Goal: Task Accomplishment & Management: Complete application form

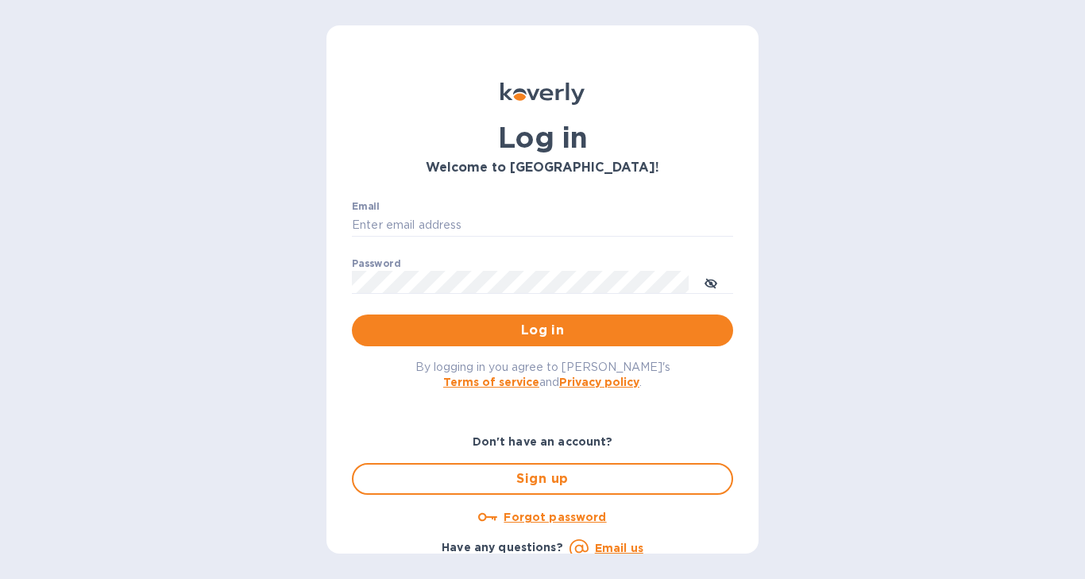
type input "nicoleomwines@gmail.com"
click at [29, 129] on div "Log in Welcome to Koverly! Email nicoleomwines@gmail.com ​ Password ​ Log in By…" at bounding box center [542, 289] width 1085 height 579
click at [524, 342] on button "Log in" at bounding box center [542, 331] width 381 height 32
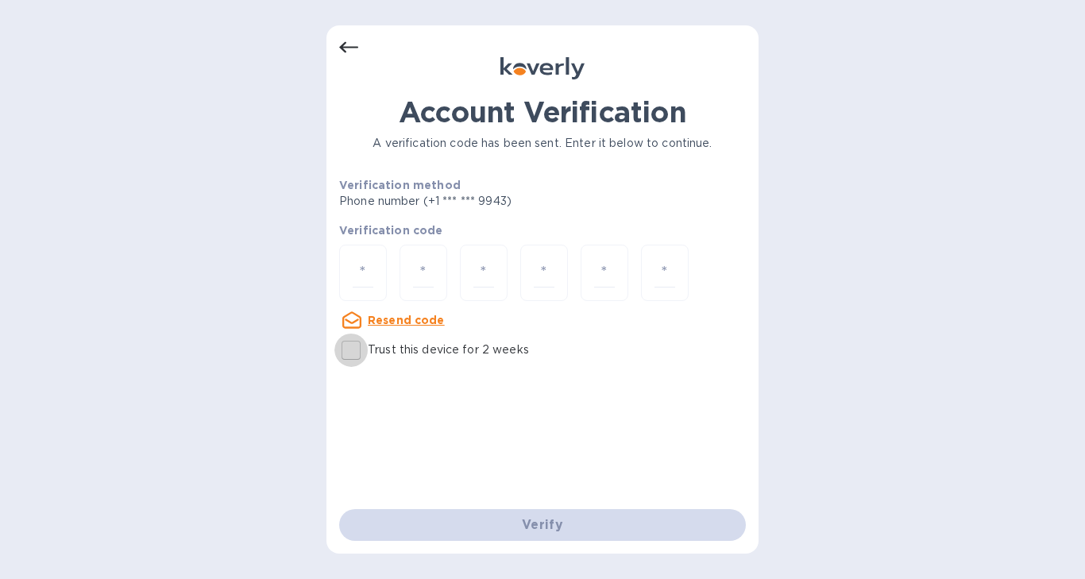
click at [351, 349] on input "Trust this device for 2 weeks" at bounding box center [351, 350] width 33 height 33
checkbox input "true"
click at [366, 273] on input "number" at bounding box center [363, 272] width 21 height 29
type input "2"
type input "5"
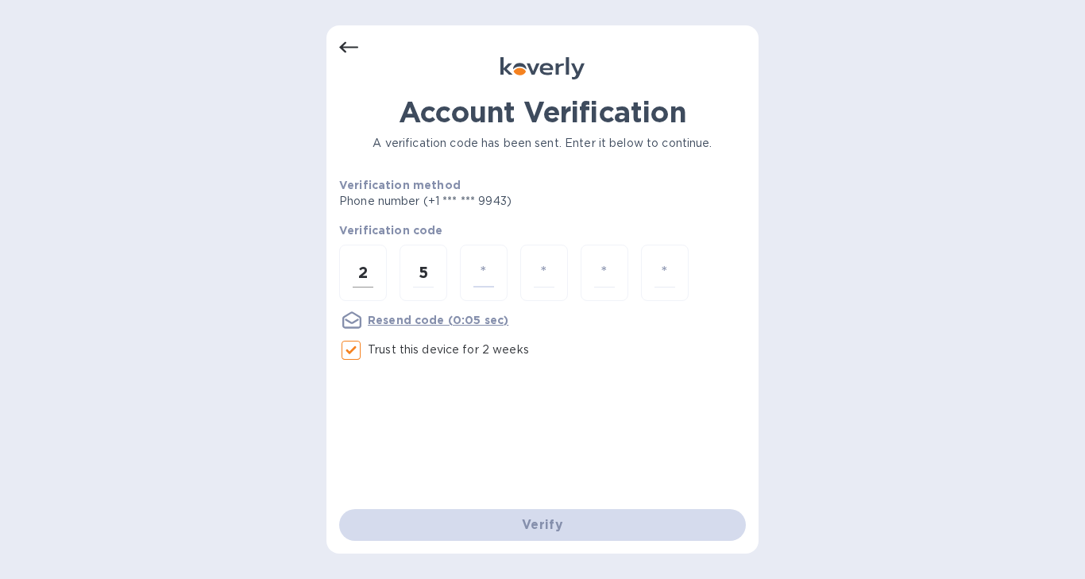
type input "8"
type input "2"
type input "4"
type input "0"
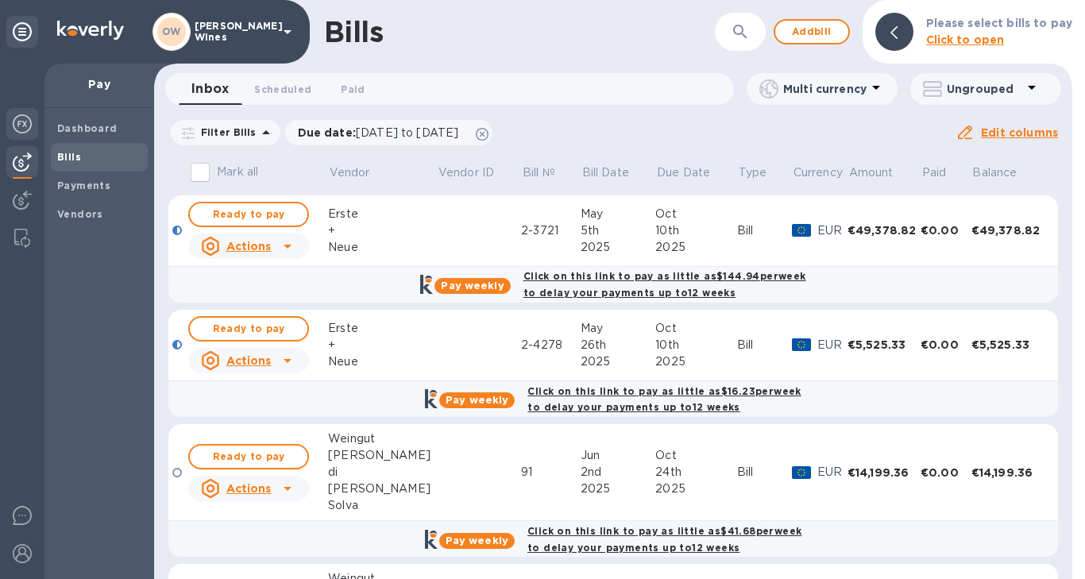
click at [27, 121] on img at bounding box center [22, 123] width 19 height 19
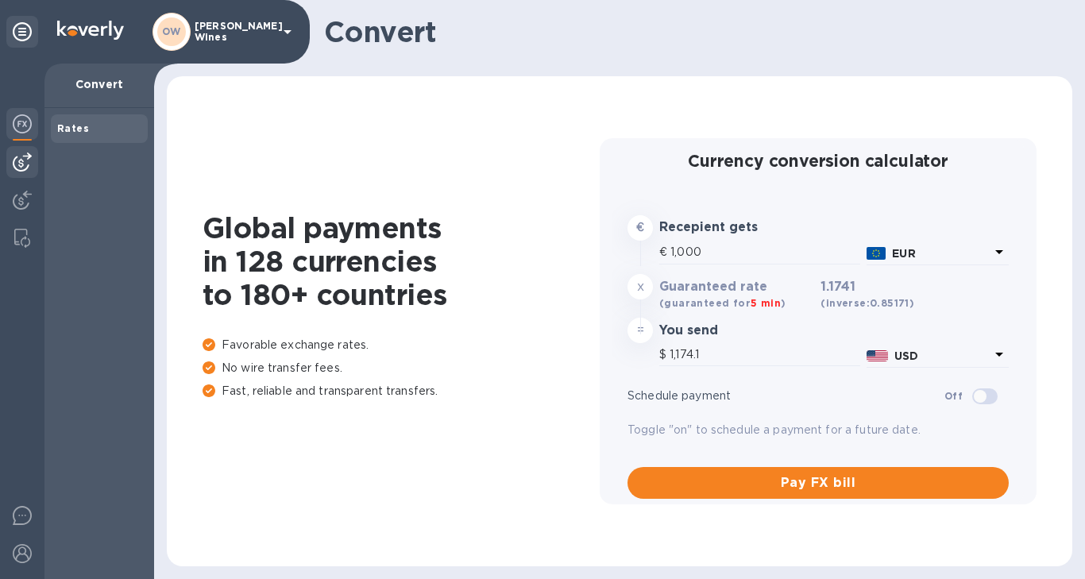
click at [19, 158] on img at bounding box center [22, 162] width 19 height 19
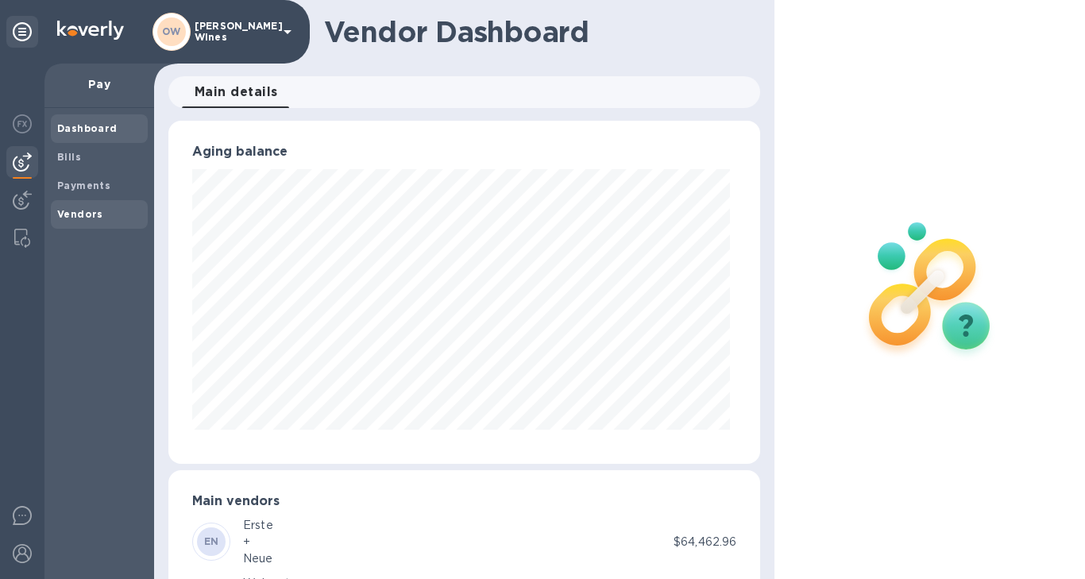
click at [81, 215] on b "Vendors" at bounding box center [80, 214] width 46 height 12
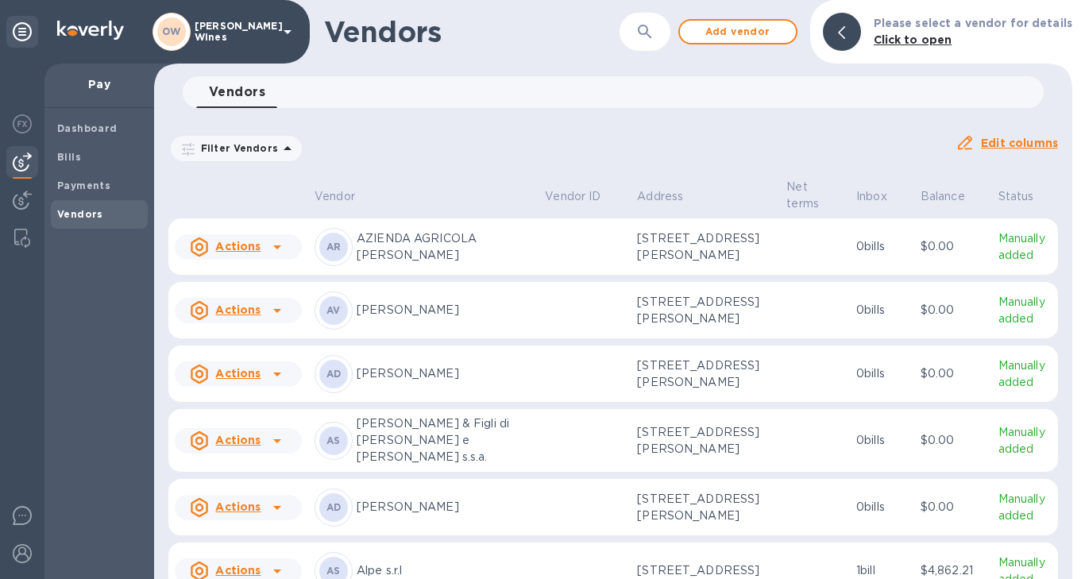
click at [650, 37] on icon "button" at bounding box center [645, 31] width 19 height 19
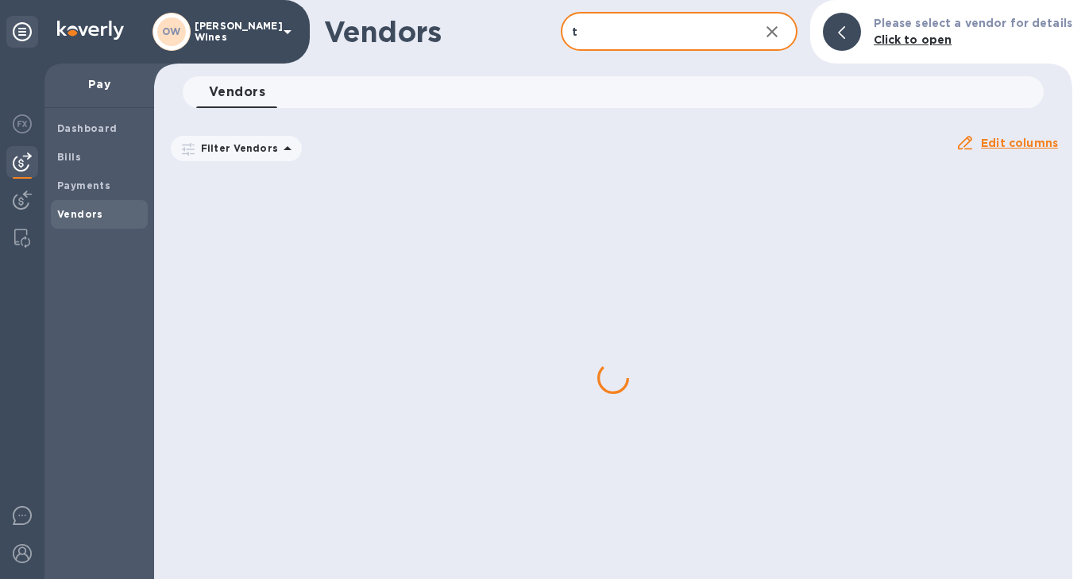
type input "T Elenteny"
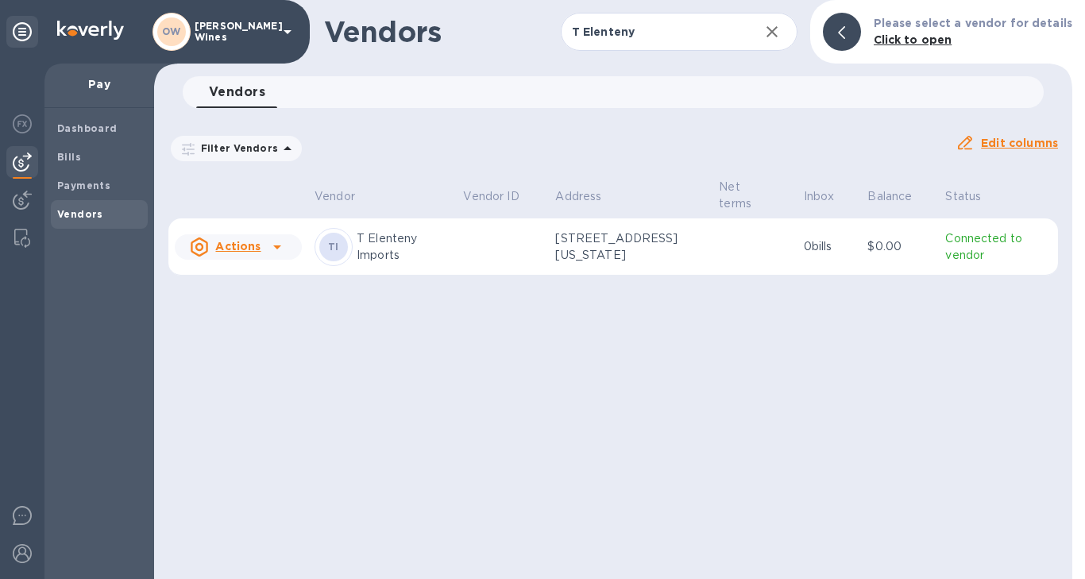
click at [277, 246] on icon at bounding box center [277, 248] width 8 height 4
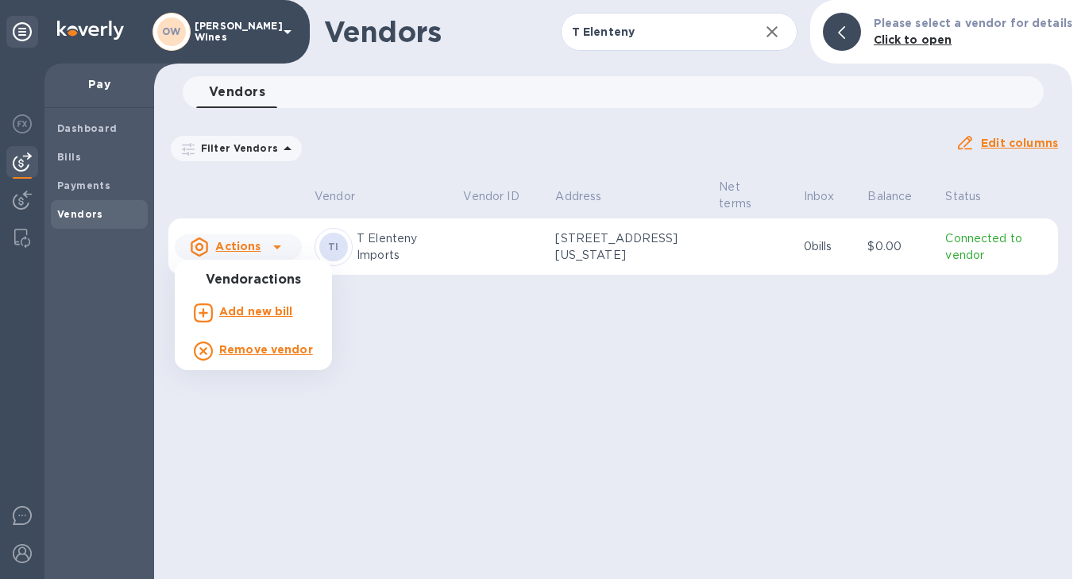
click at [260, 312] on b "Add new bill" at bounding box center [256, 311] width 74 height 13
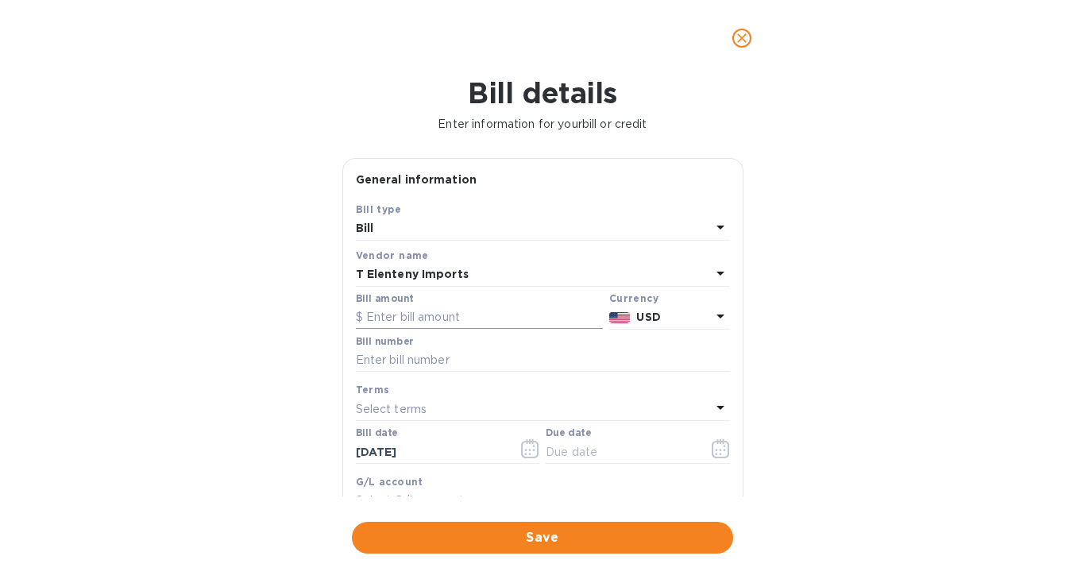
click at [431, 323] on input "text" at bounding box center [479, 318] width 247 height 24
paste input "2,258.32"
type input "2,258.32"
click at [408, 356] on input "text" at bounding box center [543, 361] width 374 height 24
click at [454, 357] on input "text" at bounding box center [543, 361] width 374 height 24
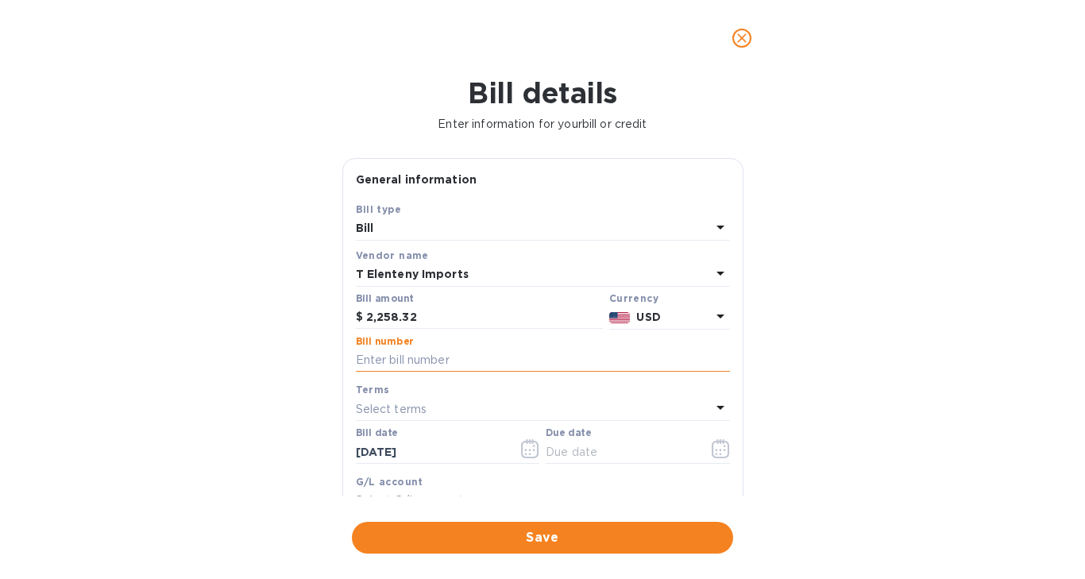
paste input "INV769965"
type input "INV769965"
click at [529, 453] on icon "button" at bounding box center [530, 448] width 18 height 19
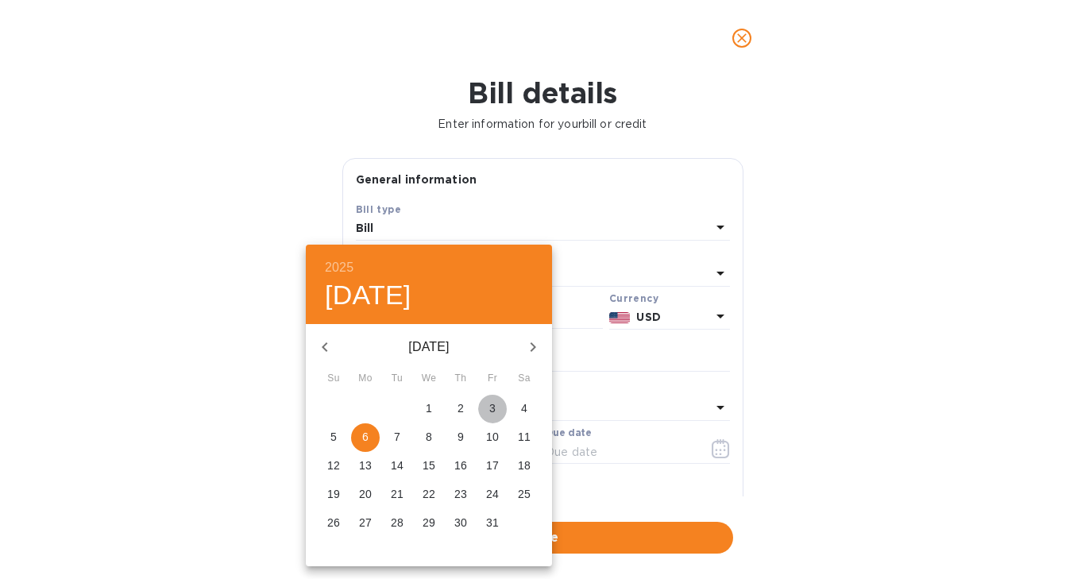
click at [500, 402] on span "3" at bounding box center [492, 408] width 29 height 16
type input "[DATE]"
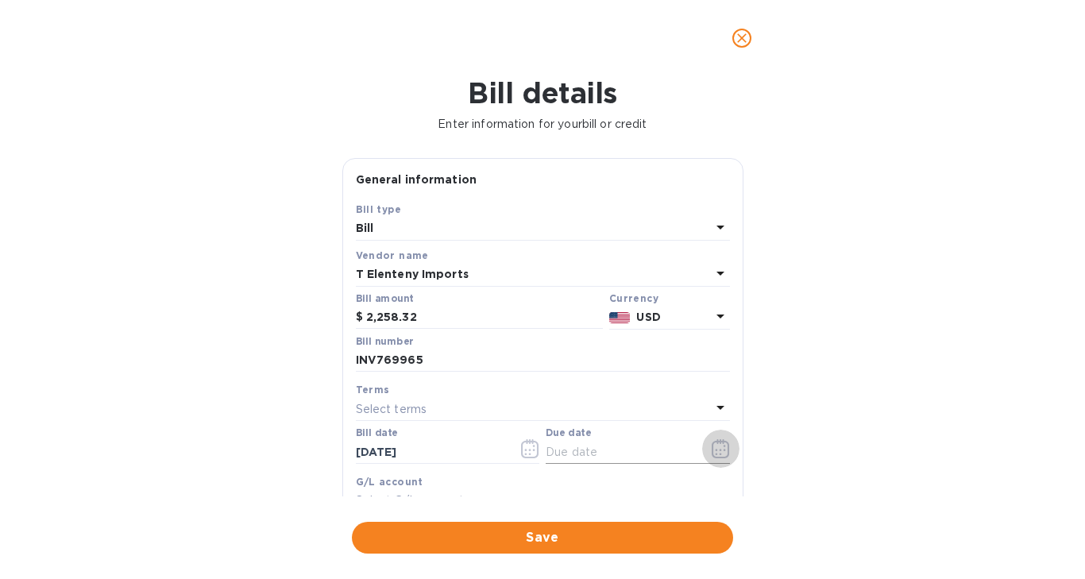
click at [708, 439] on button "button" at bounding box center [720, 449] width 37 height 38
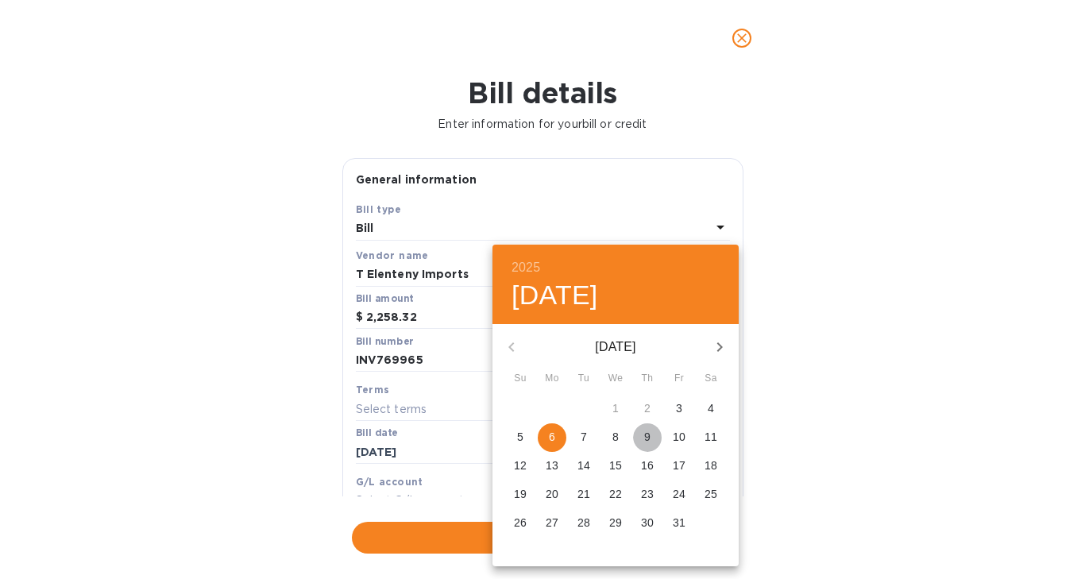
click at [644, 433] on p "9" at bounding box center [647, 437] width 6 height 16
type input "[DATE]"
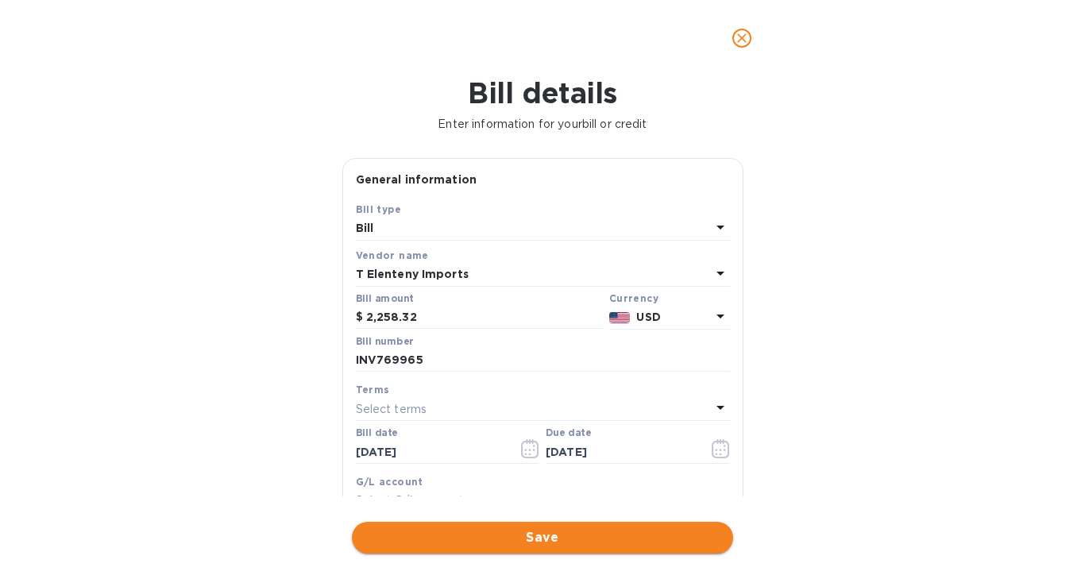
click at [589, 543] on span "Save" at bounding box center [543, 537] width 356 height 19
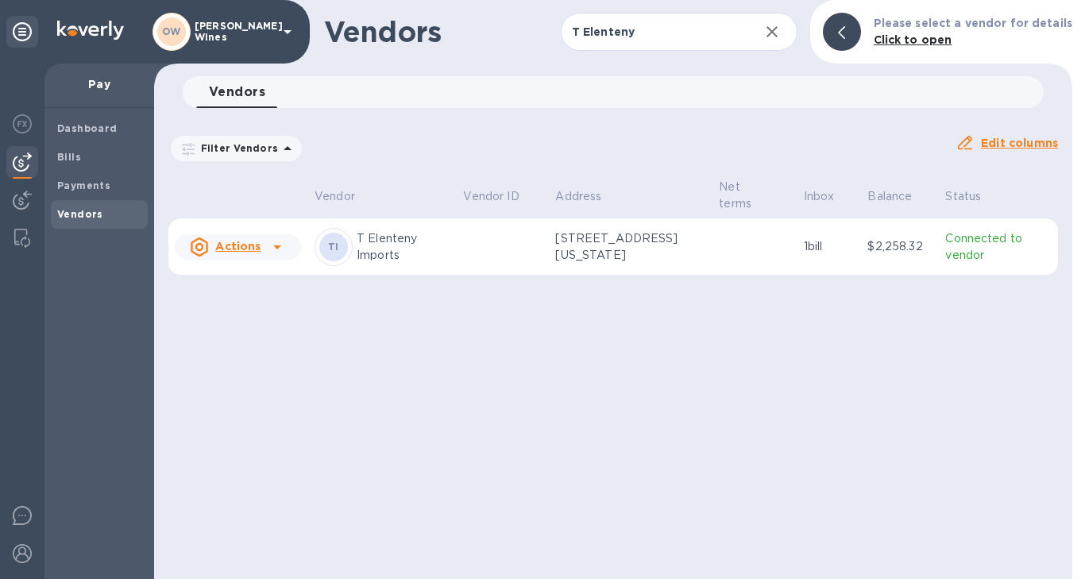
click at [277, 246] on icon at bounding box center [277, 248] width 8 height 4
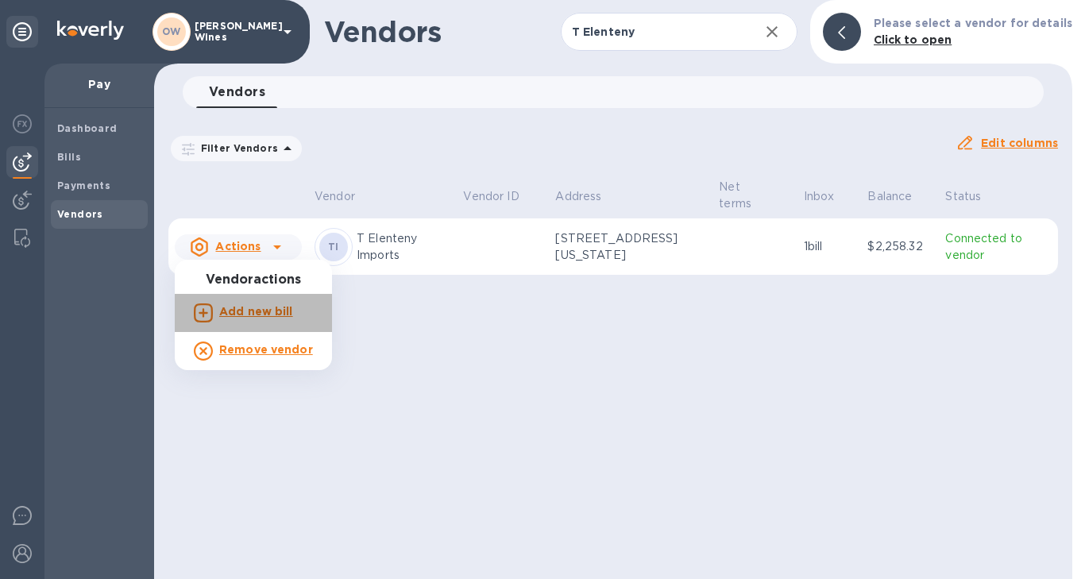
click at [255, 309] on b "Add new bill" at bounding box center [256, 311] width 74 height 13
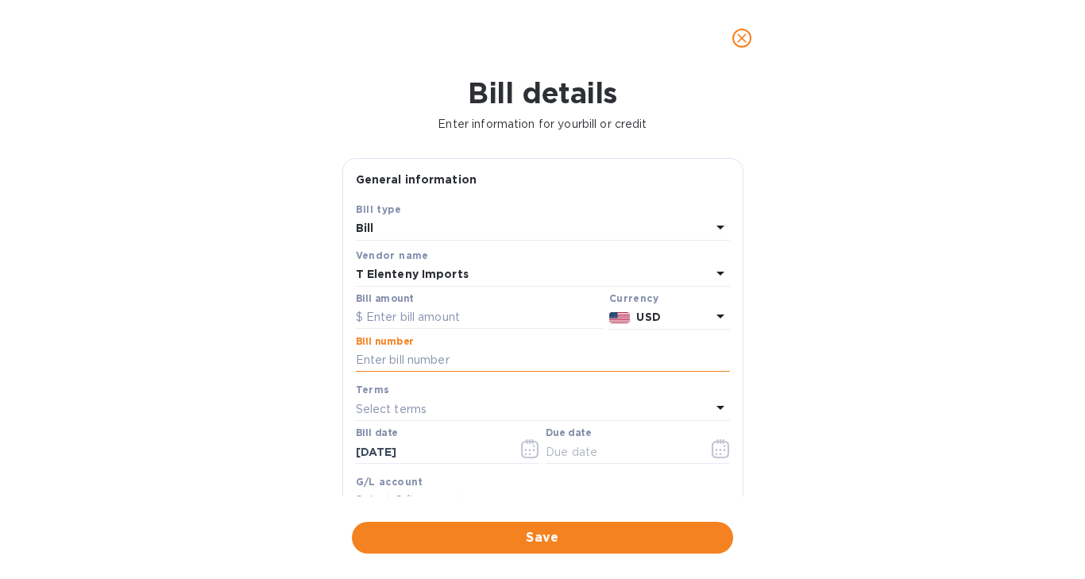
click at [409, 354] on input "text" at bounding box center [543, 361] width 374 height 24
paste input "INV769950"
type input "INV769950"
click at [528, 451] on icon "button" at bounding box center [530, 448] width 18 height 19
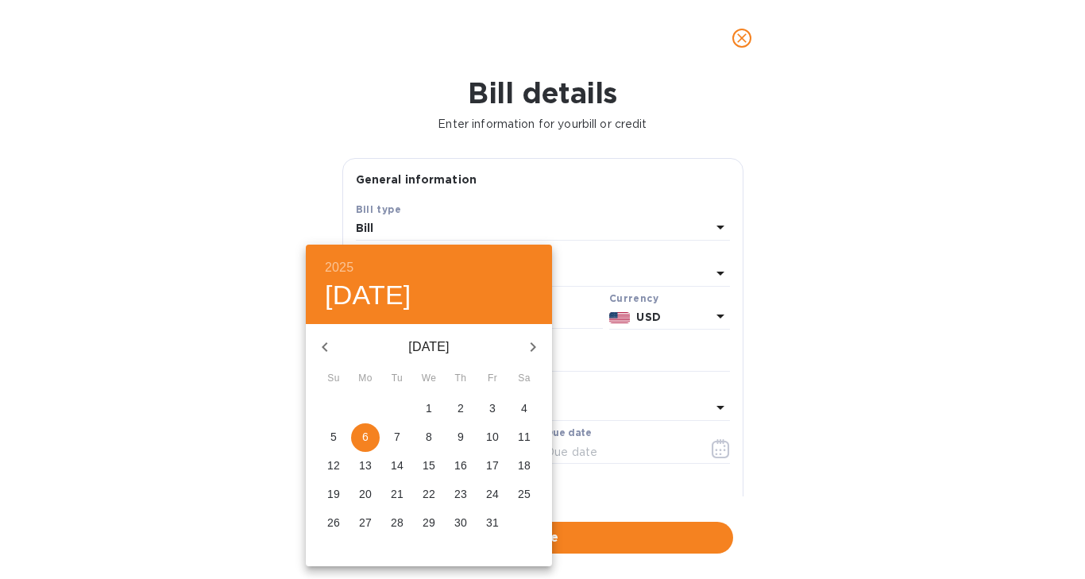
click at [489, 406] on p "3" at bounding box center [492, 408] width 6 height 16
type input "[DATE]"
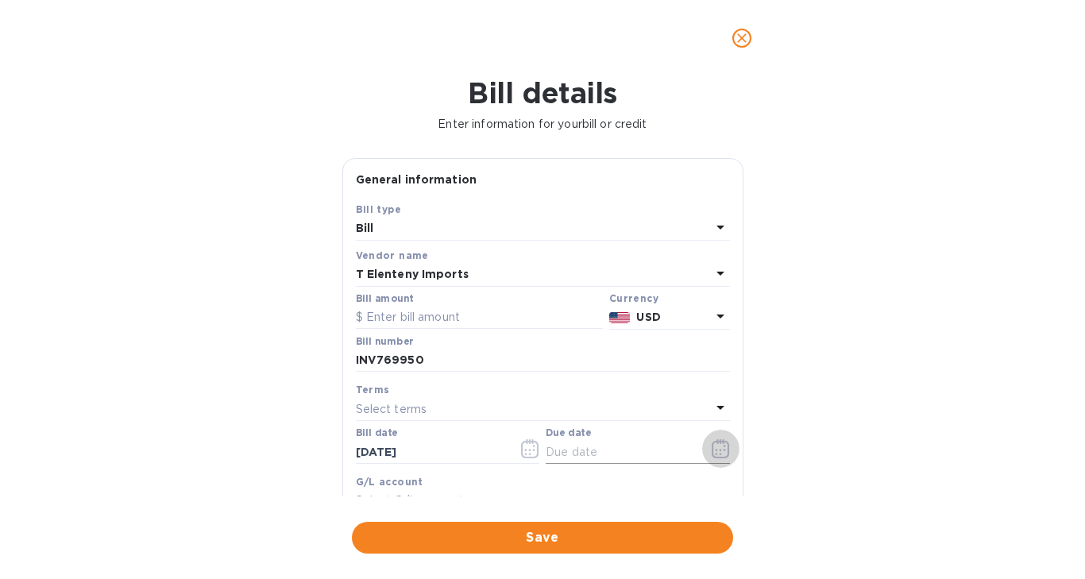
click at [712, 451] on icon "button" at bounding box center [721, 448] width 18 height 19
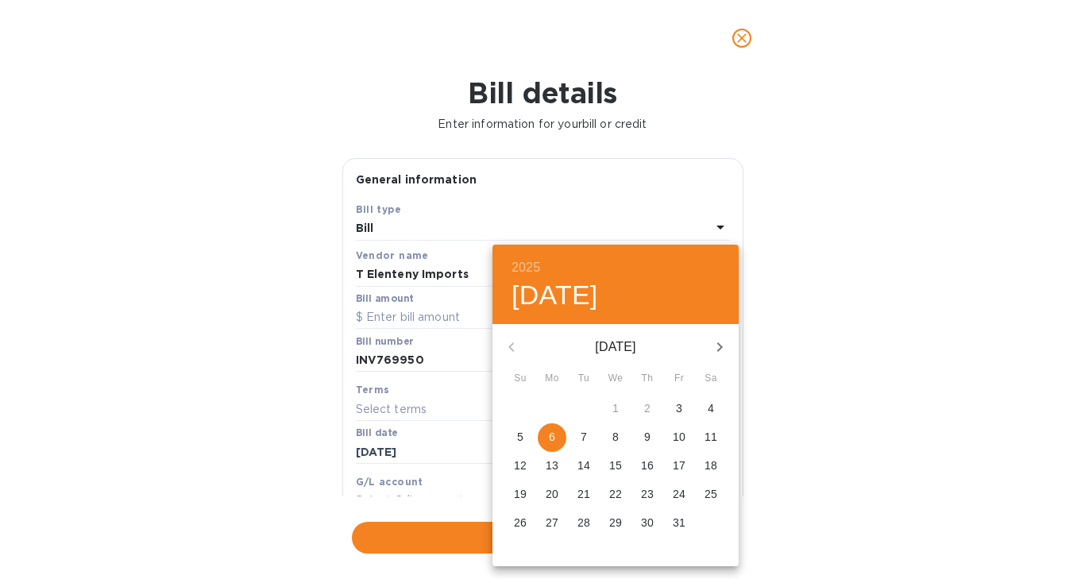
click at [648, 435] on p "9" at bounding box center [647, 437] width 6 height 16
type input "[DATE]"
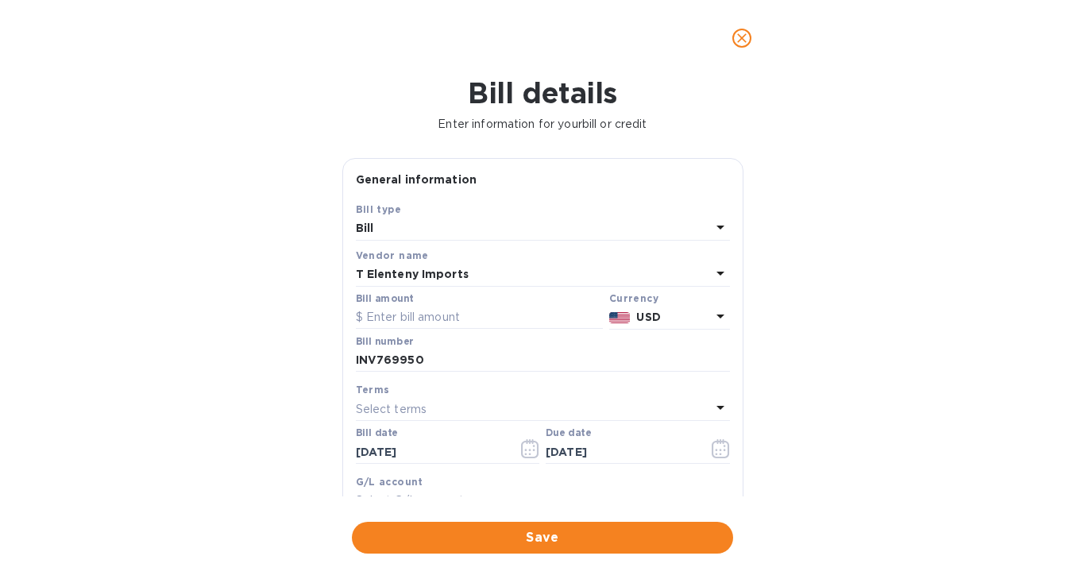
click at [406, 299] on label "Bill amount" at bounding box center [384, 299] width 57 height 10
click at [407, 311] on input "text" at bounding box center [479, 318] width 247 height 24
paste input "575.00"
type input "575.00"
click at [520, 534] on span "Save" at bounding box center [543, 537] width 356 height 19
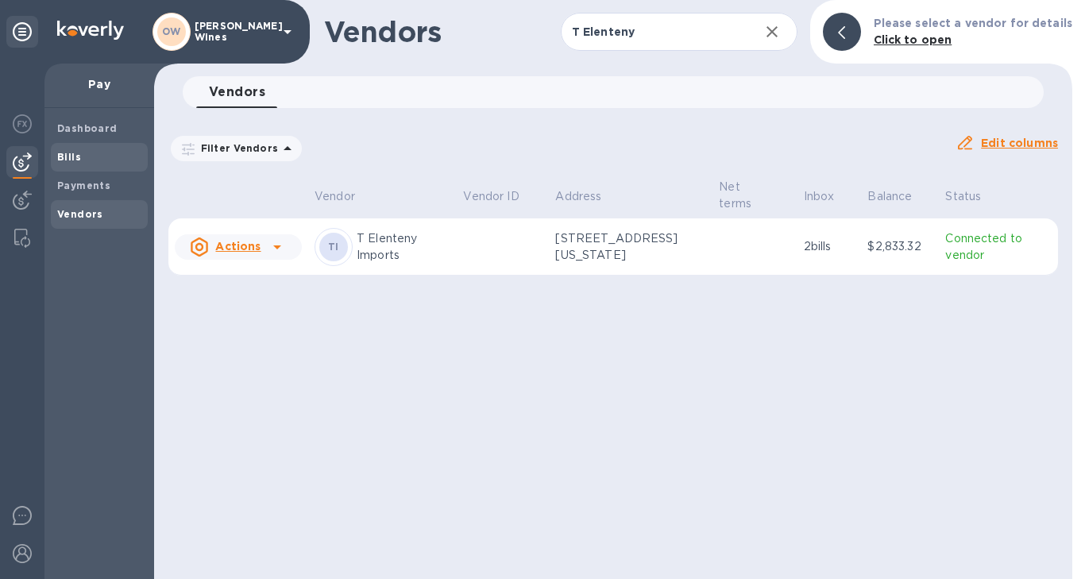
click at [72, 152] on b "Bills" at bounding box center [69, 157] width 24 height 12
